Goal: Use online tool/utility: Utilize a website feature to perform a specific function

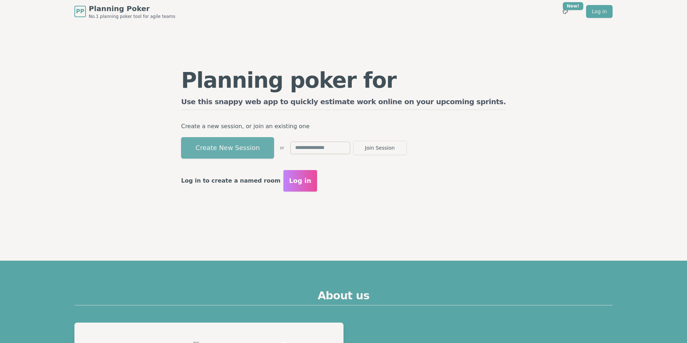
click at [274, 143] on button "Create New Session" at bounding box center [227, 147] width 93 height 21
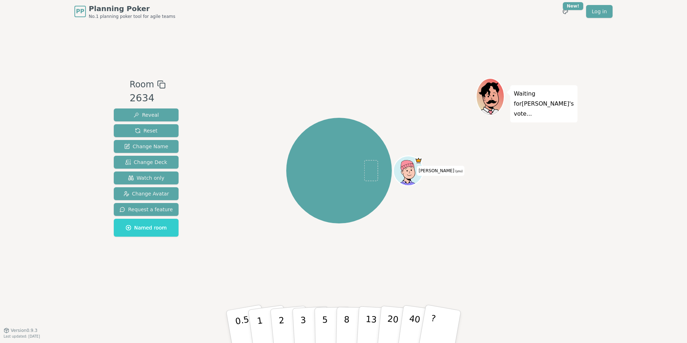
click at [199, 123] on div "Room 2634 Reveal Reset Change Name Change Deck Watch only Change Avatar Request…" at bounding box center [343, 176] width 465 height 197
click at [157, 83] on icon at bounding box center [161, 84] width 9 height 9
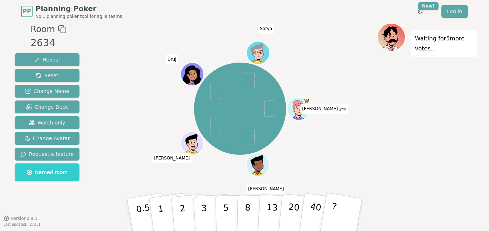
click at [86, 119] on div "Room 2634 Reveal Reset Change Name Change Deck Watch only Change Avatar Request…" at bounding box center [244, 121] width 465 height 197
click at [46, 125] on span "Watch only" at bounding box center [47, 122] width 37 height 7
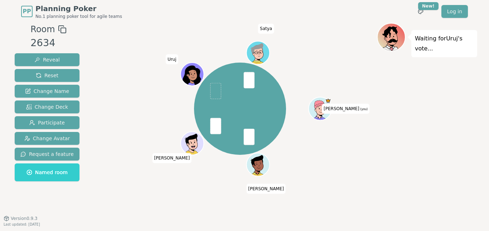
click at [288, 106] on div "[PERSON_NAME] (you) [PERSON_NAME] [PERSON_NAME]" at bounding box center [240, 109] width 274 height 146
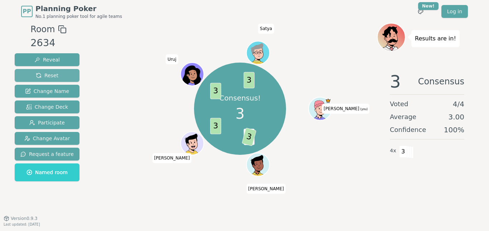
click at [66, 77] on button "Reset" at bounding box center [47, 75] width 65 height 13
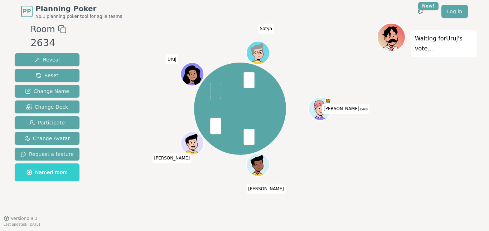
click at [282, 116] on div "[PERSON_NAME] (you) [PERSON_NAME] [PERSON_NAME]" at bounding box center [240, 109] width 92 height 92
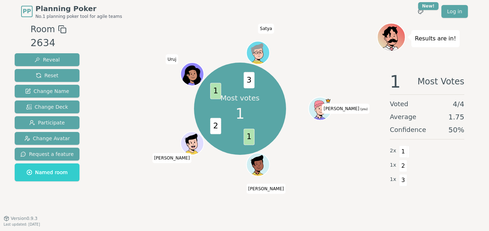
click at [256, 136] on div "Most votes 1 1 2 1 3 [PERSON_NAME] (you) [PERSON_NAME]" at bounding box center [240, 109] width 92 height 92
click at [290, 155] on div "Most votes 1 1 2 1 3 [PERSON_NAME] (you) [PERSON_NAME]" at bounding box center [240, 109] width 274 height 146
click at [339, 158] on div "Most votes 1 1 2 1 3 [PERSON_NAME] (you) [PERSON_NAME]" at bounding box center [240, 109] width 274 height 146
drag, startPoint x: 396, startPoint y: 85, endPoint x: 383, endPoint y: 85, distance: 13.2
click at [383, 85] on div "1 Most Votes Voted 4 / 4 Average 1.75 Confidence 50 % 2 x 1 1 x 2 1 x 3" at bounding box center [427, 137] width 100 height 143
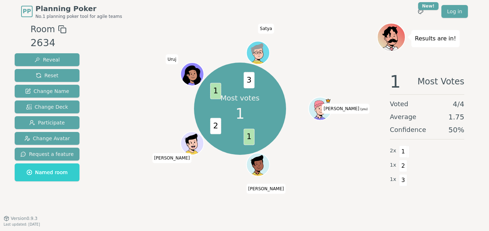
click at [371, 85] on div "Most votes 1 1 2 1 3 [PERSON_NAME] (you) [PERSON_NAME]" at bounding box center [240, 109] width 274 height 146
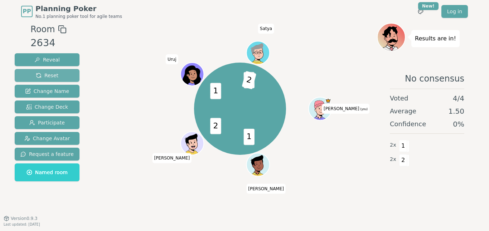
click at [69, 72] on button "Reset" at bounding box center [47, 75] width 65 height 13
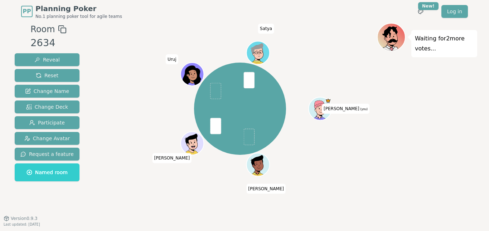
click at [158, 98] on div "[PERSON_NAME] (you) [PERSON_NAME] [PERSON_NAME]" at bounding box center [240, 109] width 274 height 146
click at [182, 100] on div "[PERSON_NAME] (you) [PERSON_NAME] [PERSON_NAME]" at bounding box center [240, 109] width 274 height 146
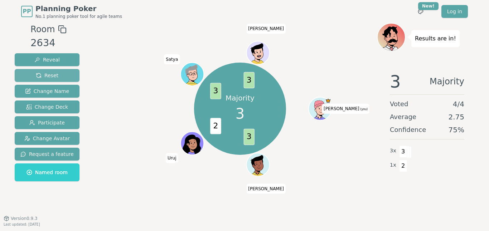
click at [49, 76] on span "Reset" at bounding box center [47, 75] width 23 height 7
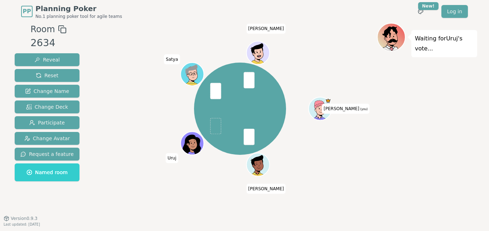
click at [333, 181] on div "[PERSON_NAME] (you) [PERSON_NAME] Uruj [PERSON_NAME]" at bounding box center [240, 109] width 274 height 146
click at [217, 132] on span at bounding box center [216, 126] width 11 height 16
click at [222, 134] on div "[PERSON_NAME] (you) [PERSON_NAME] Uruj [PERSON_NAME]" at bounding box center [240, 109] width 92 height 92
click at [318, 155] on div "[PERSON_NAME] (you) [PERSON_NAME] Uruj [PERSON_NAME]" at bounding box center [240, 109] width 274 height 146
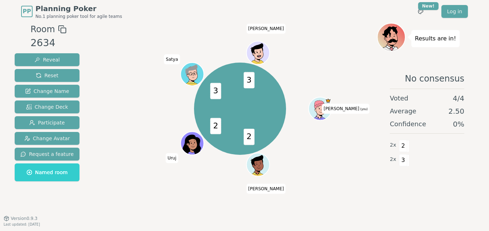
click at [259, 132] on div "2 2 3 3 [PERSON_NAME] (you) [PERSON_NAME] Uruj [PERSON_NAME]" at bounding box center [240, 109] width 92 height 92
click at [320, 82] on div "2 2 3 3 [PERSON_NAME] (you) [PERSON_NAME] Uruj [PERSON_NAME]" at bounding box center [240, 109] width 274 height 146
click at [327, 136] on div "2 2 3 3 [PERSON_NAME] (you) [PERSON_NAME] Uruj [PERSON_NAME]" at bounding box center [240, 109] width 274 height 146
click at [58, 79] on button "Reset" at bounding box center [47, 75] width 65 height 13
click at [52, 74] on span "Reset" at bounding box center [47, 75] width 23 height 7
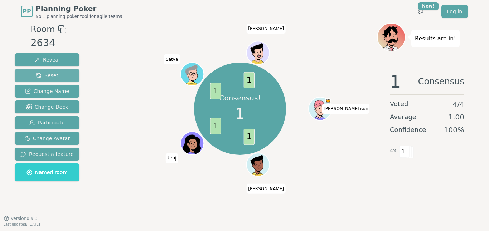
click at [41, 76] on span "Reset" at bounding box center [47, 75] width 23 height 7
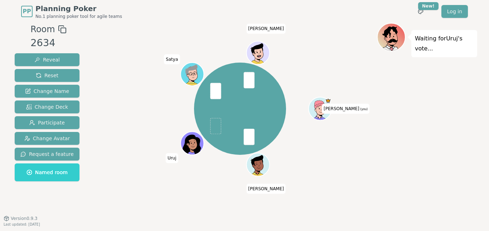
drag, startPoint x: 136, startPoint y: 61, endPoint x: 371, endPoint y: 182, distance: 264.2
click at [371, 182] on div "[PERSON_NAME] (you) [PERSON_NAME] Uruj [PERSON_NAME]" at bounding box center [240, 121] width 274 height 197
click at [343, 170] on div "[PERSON_NAME] (you) [PERSON_NAME] Uruj [PERSON_NAME]" at bounding box center [240, 109] width 274 height 146
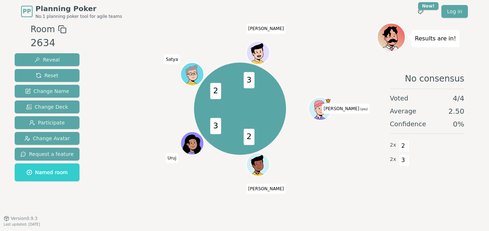
click at [302, 140] on div "2 3 2 3 [PERSON_NAME] (you) [PERSON_NAME] Uruj [PERSON_NAME]" at bounding box center [240, 109] width 274 height 146
